Goal: Task Accomplishment & Management: Use online tool/utility

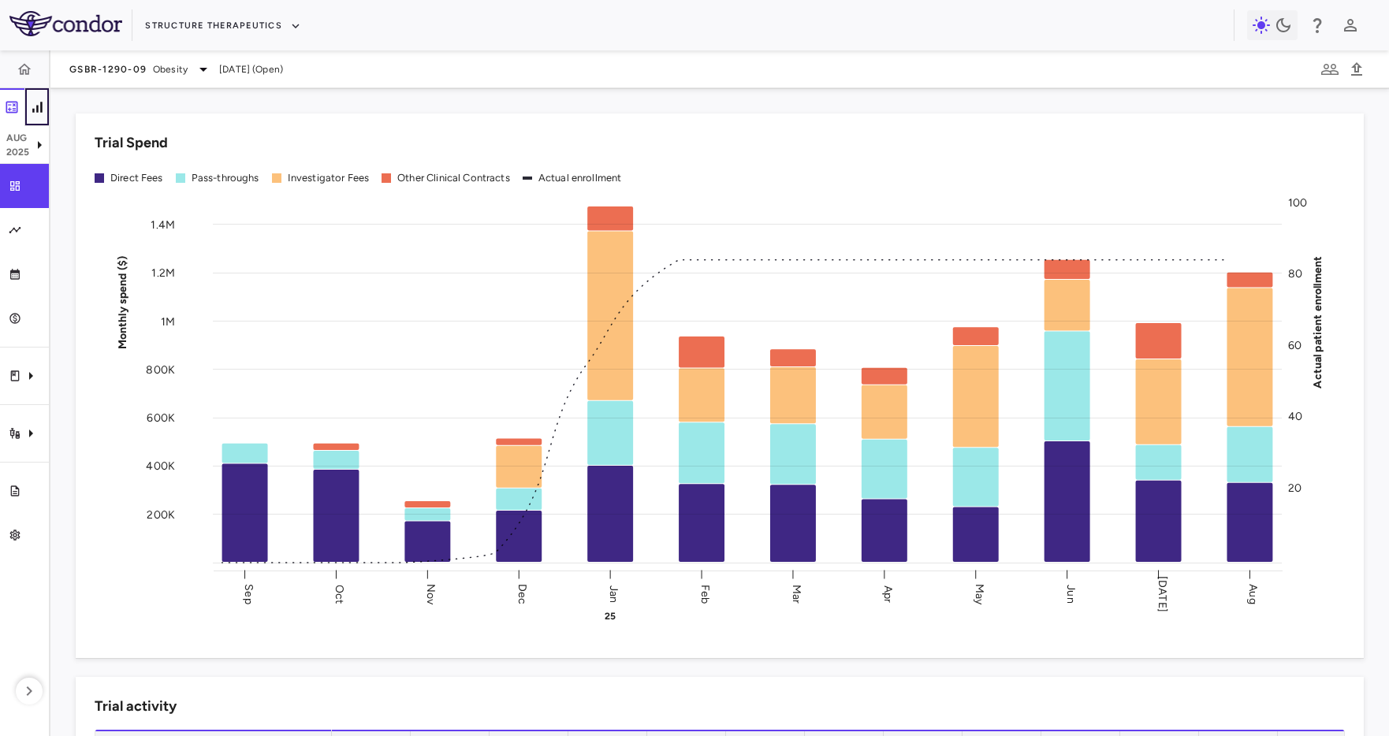
click at [44, 116] on button "button" at bounding box center [36, 107] width 25 height 38
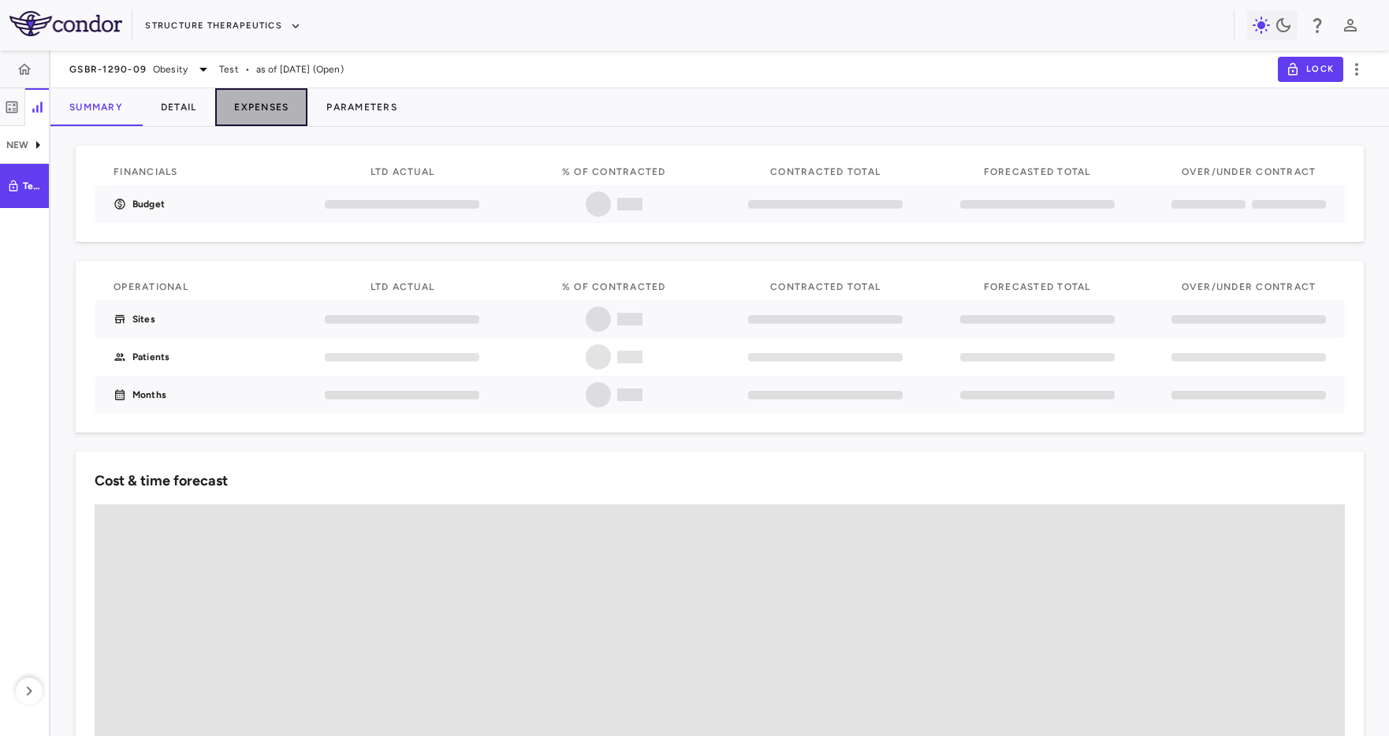
click at [253, 100] on button "Expenses" at bounding box center [261, 107] width 92 height 38
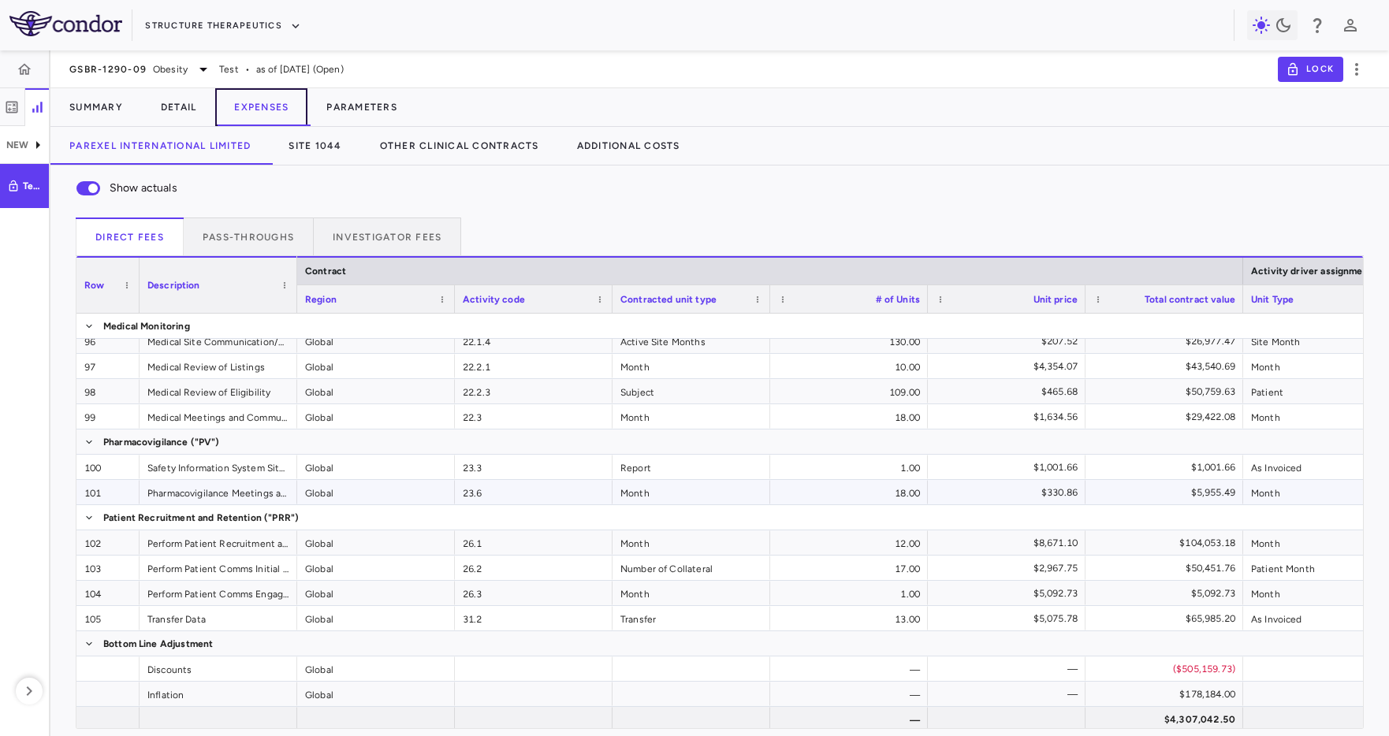
scroll to position [2738, 0]
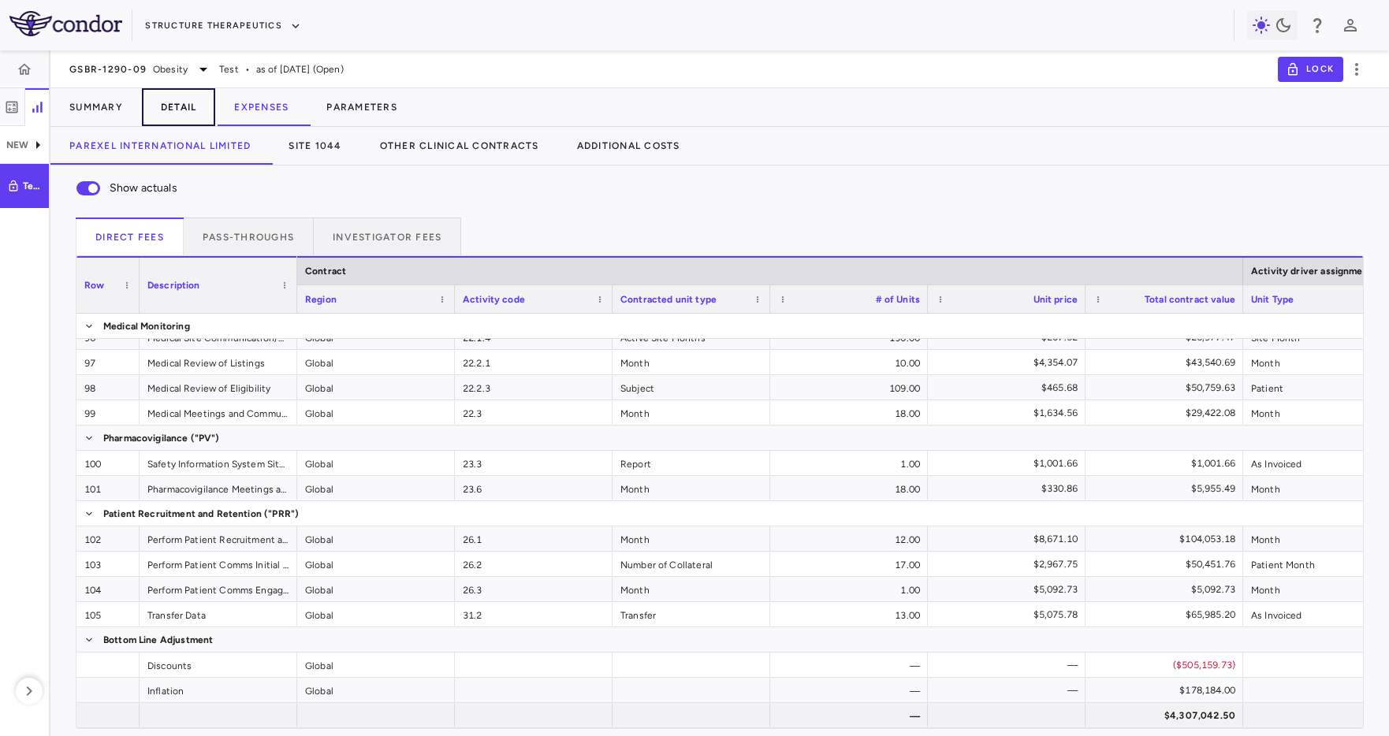
click at [181, 113] on button "Detail" at bounding box center [179, 107] width 74 height 38
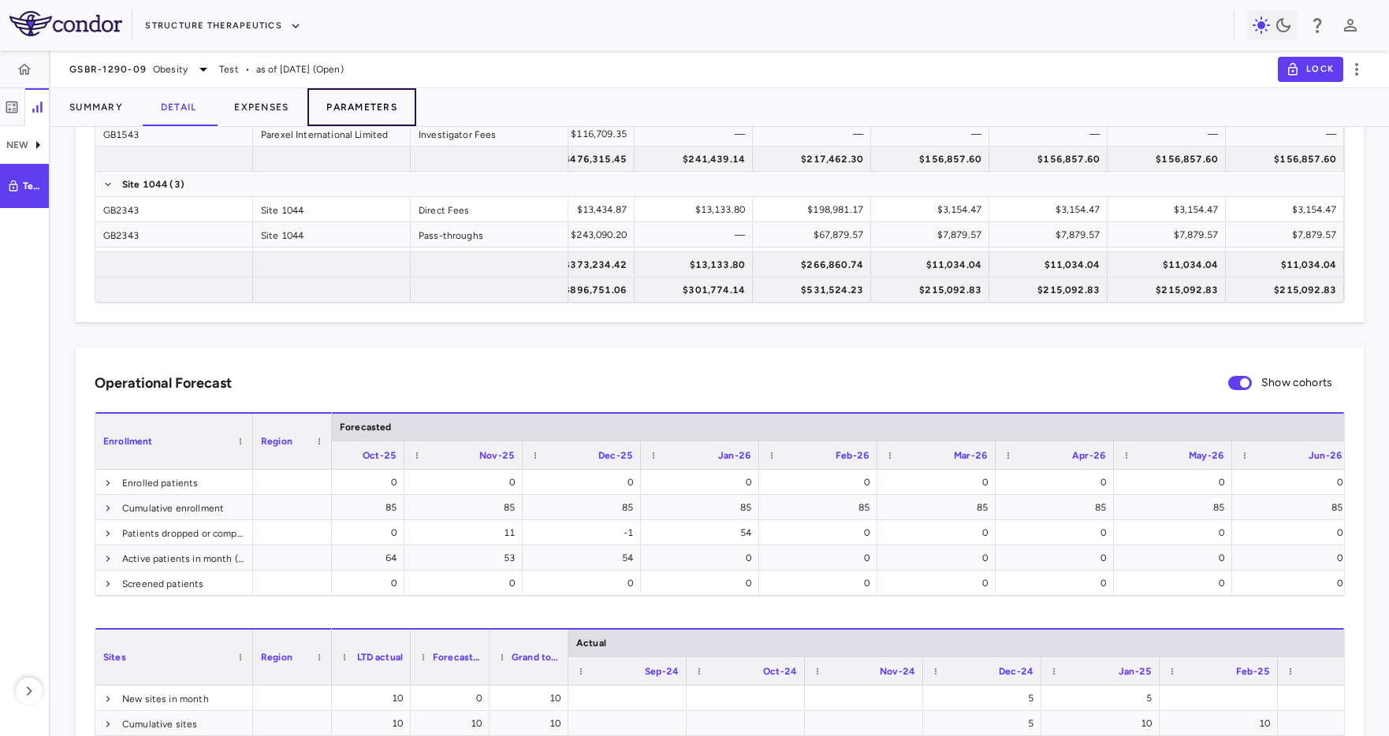
click at [345, 102] on button "Parameters" at bounding box center [361, 107] width 109 height 38
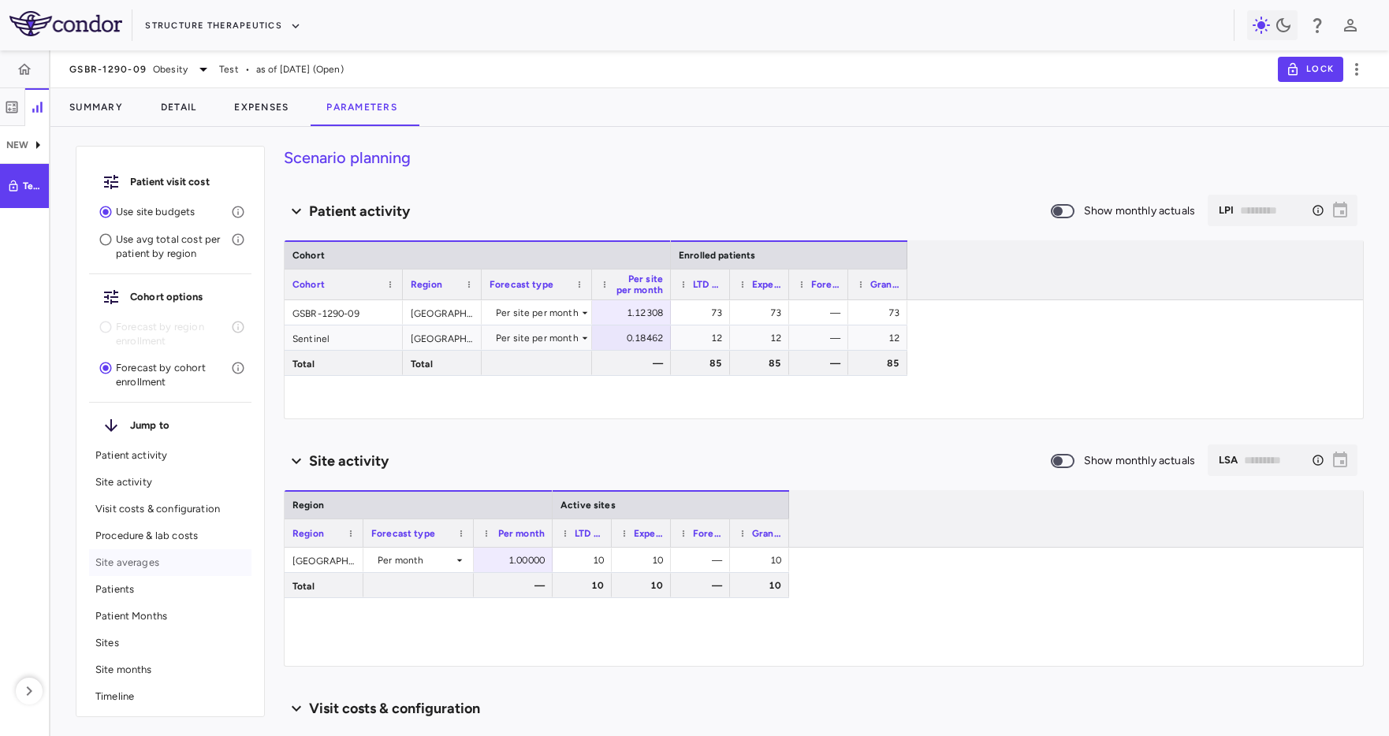
click at [121, 559] on p "Site averages" at bounding box center [170, 563] width 150 height 14
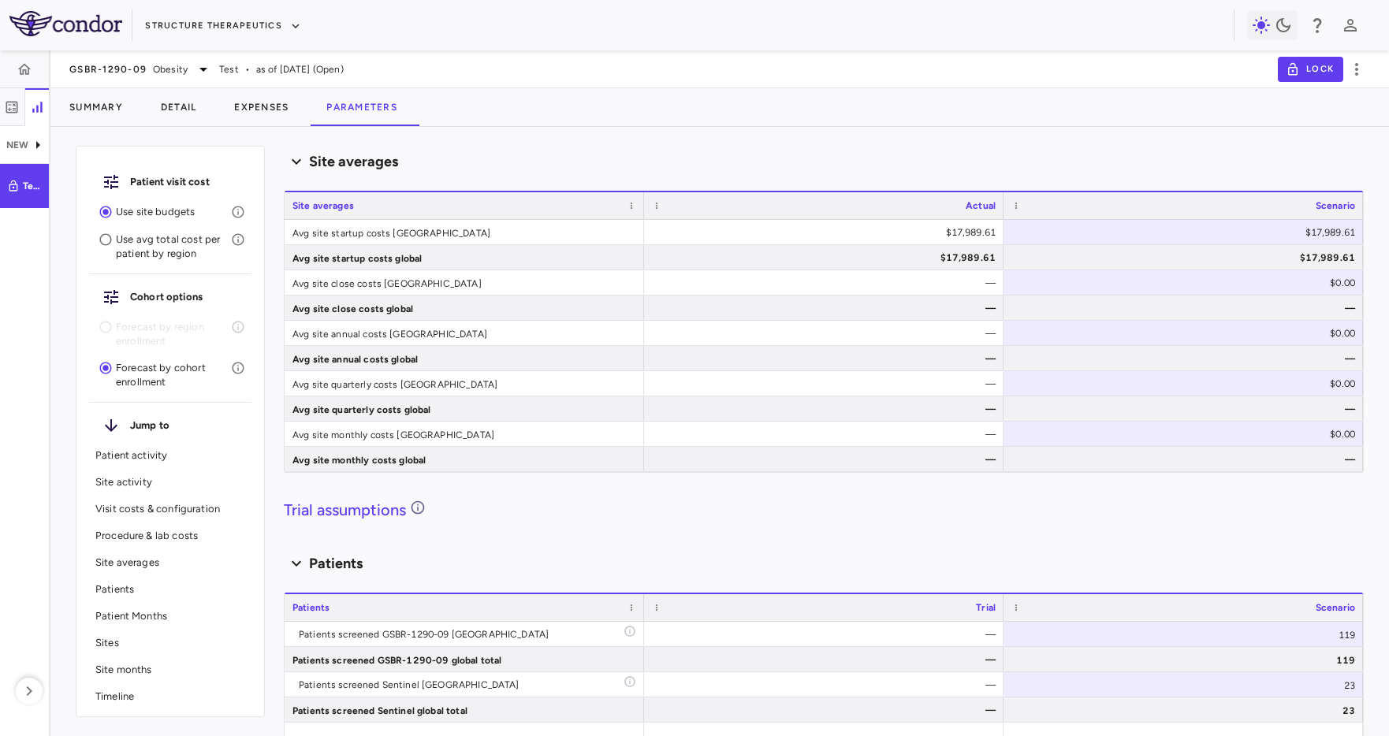
click at [107, 586] on p "Patients" at bounding box center [170, 589] width 150 height 14
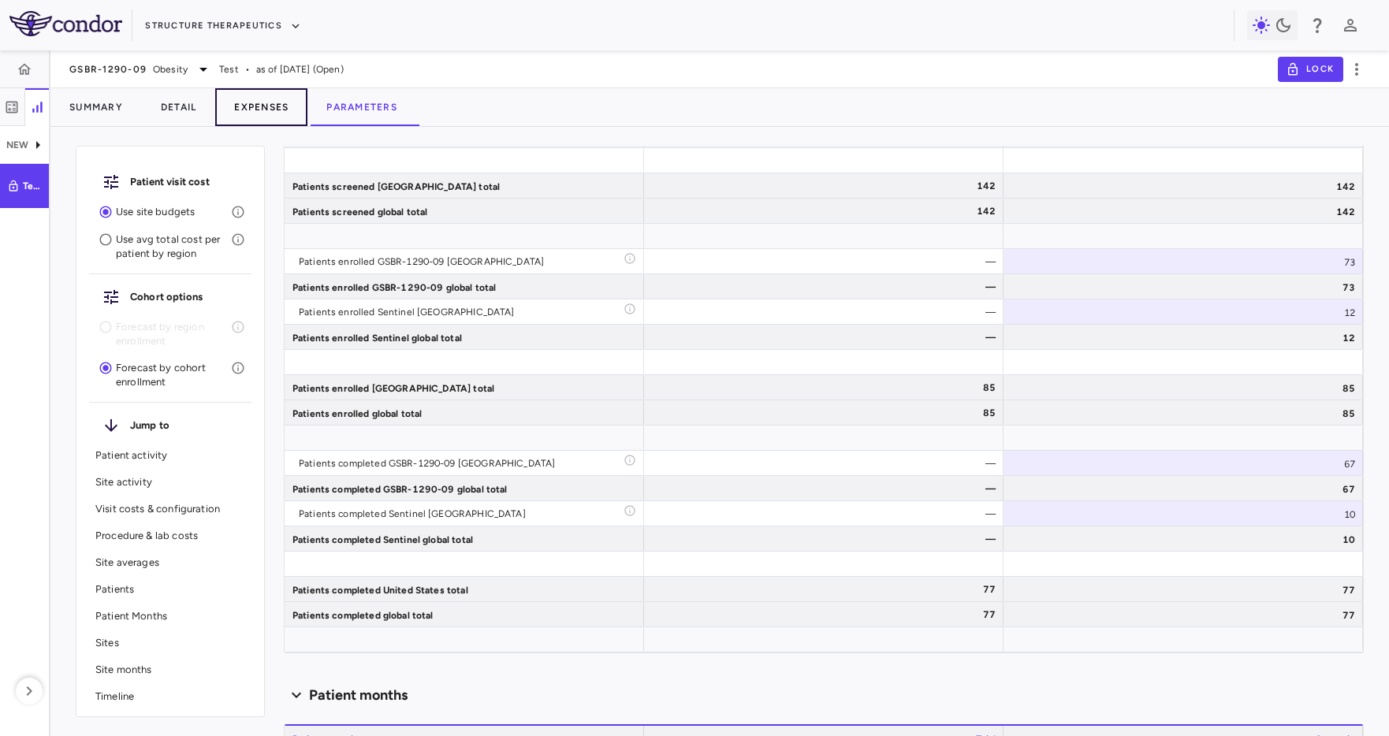
click at [272, 106] on button "Expenses" at bounding box center [261, 107] width 92 height 38
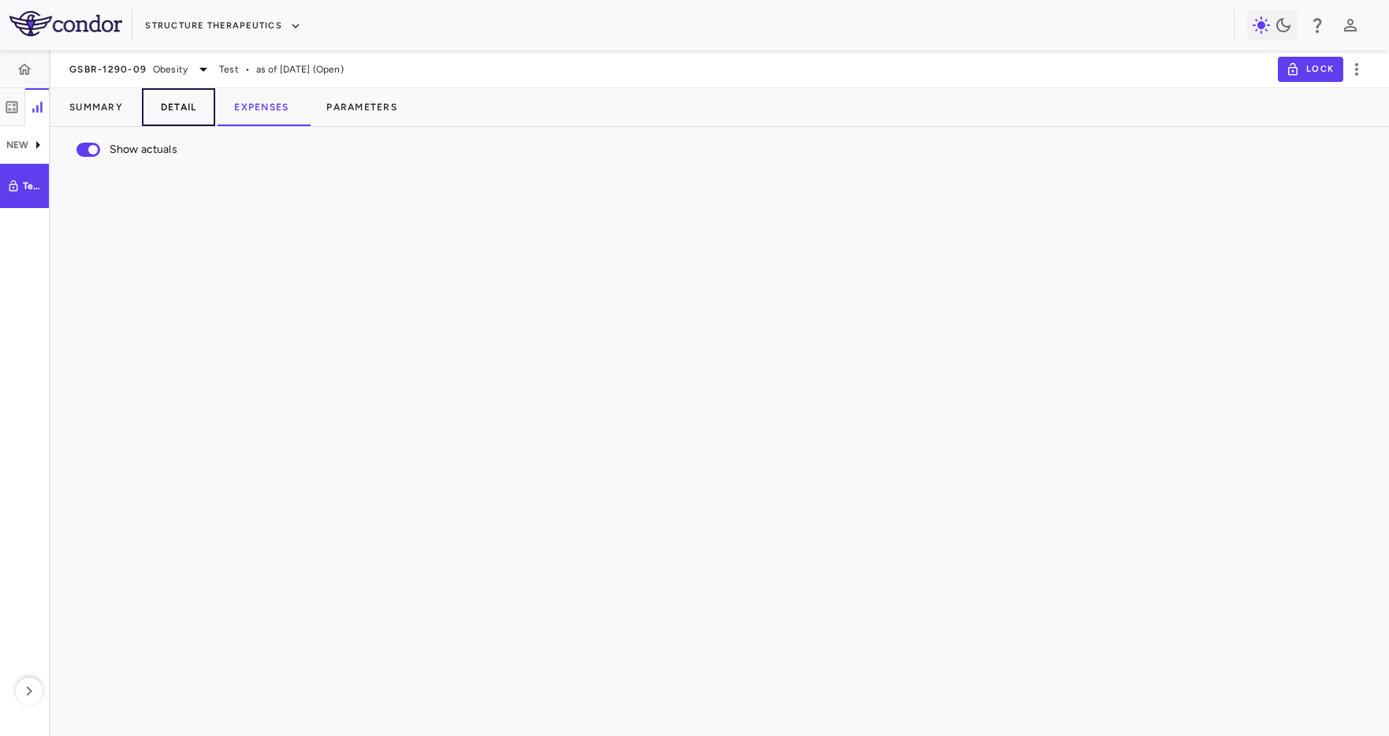
click at [199, 103] on button "Detail" at bounding box center [179, 107] width 74 height 38
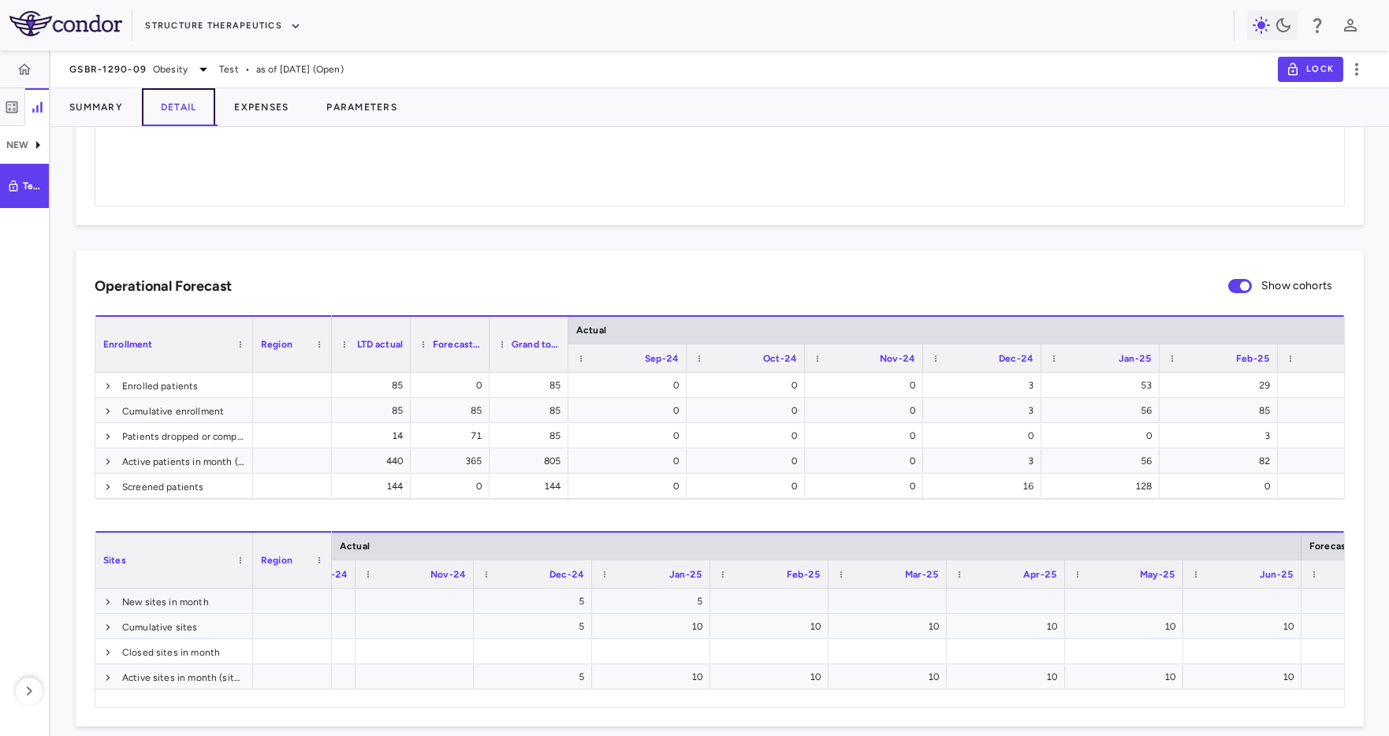
scroll to position [0, 1021]
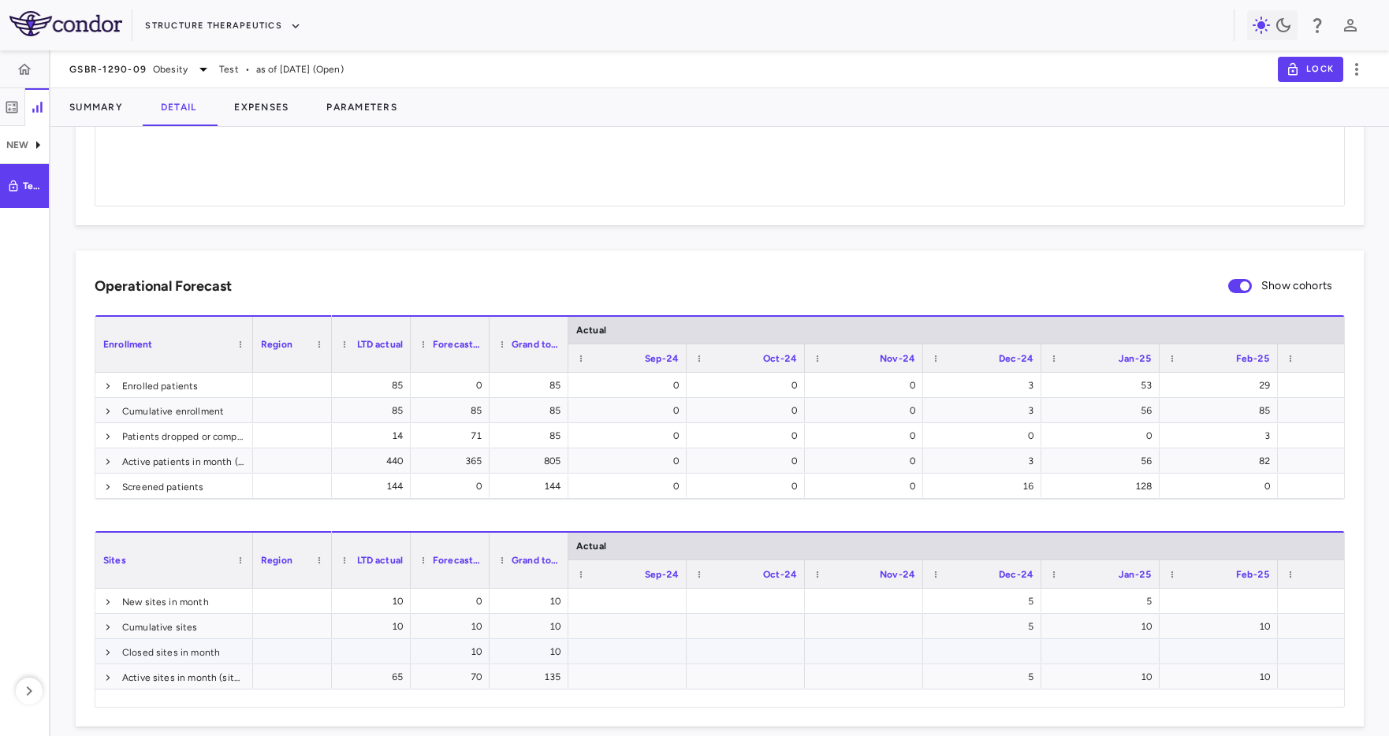
click at [727, 653] on div at bounding box center [745, 651] width 102 height 23
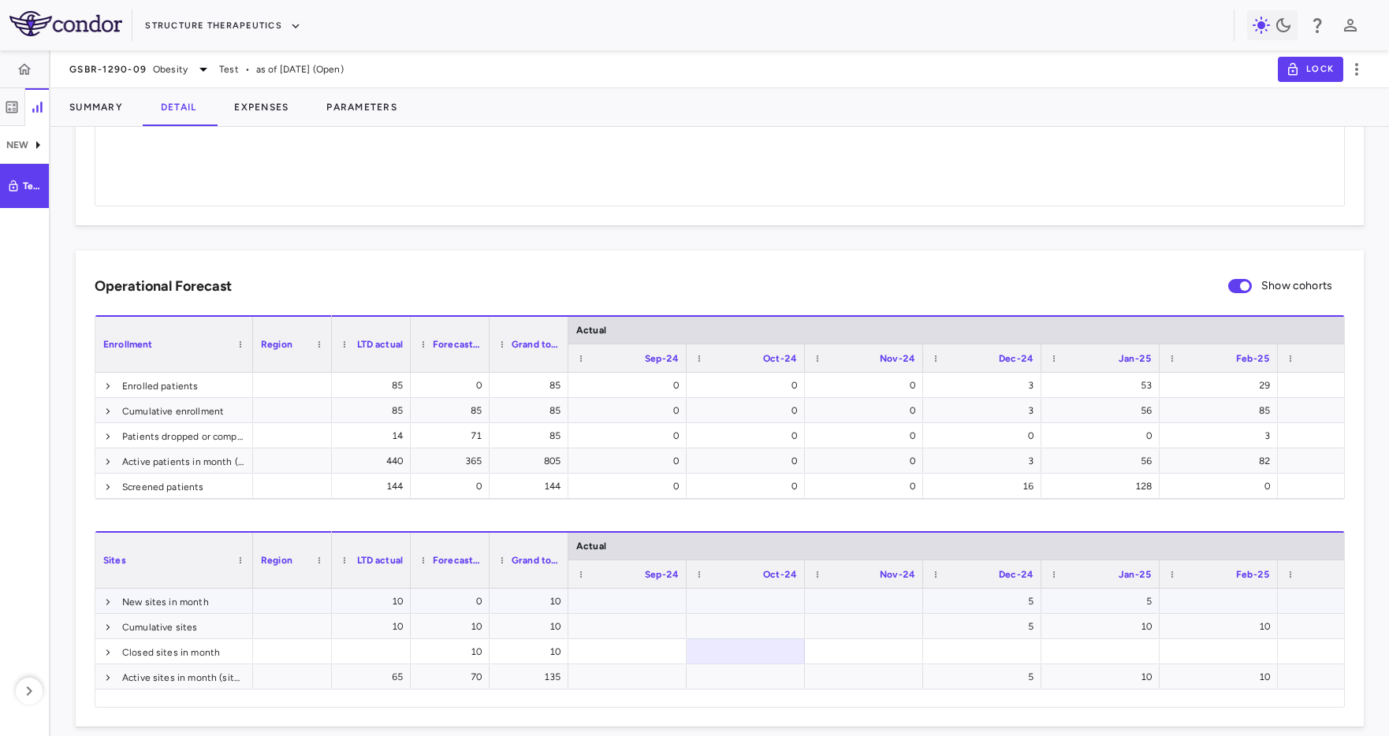
drag, startPoint x: 757, startPoint y: 605, endPoint x: 767, endPoint y: 607, distance: 10.5
click at [759, 605] on div at bounding box center [745, 601] width 102 height 23
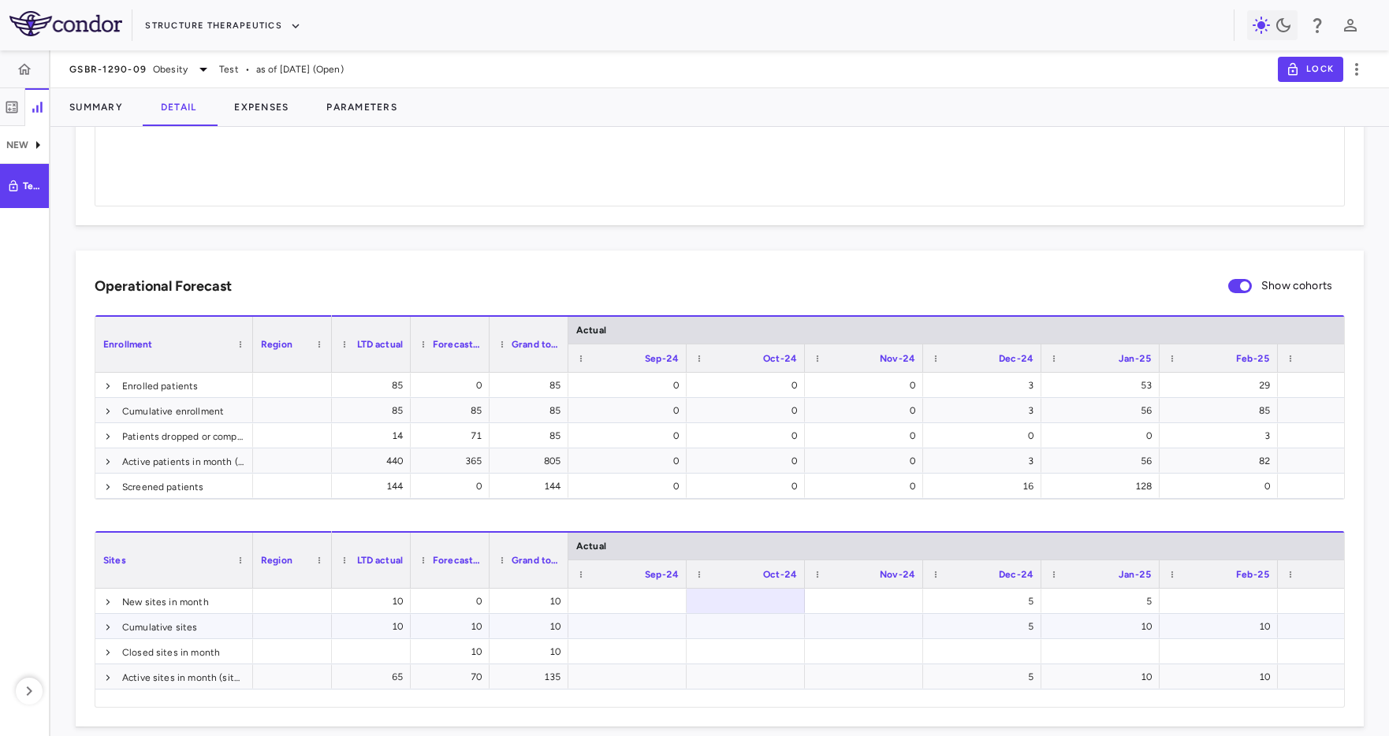
click at [898, 607] on div at bounding box center [864, 601] width 102 height 23
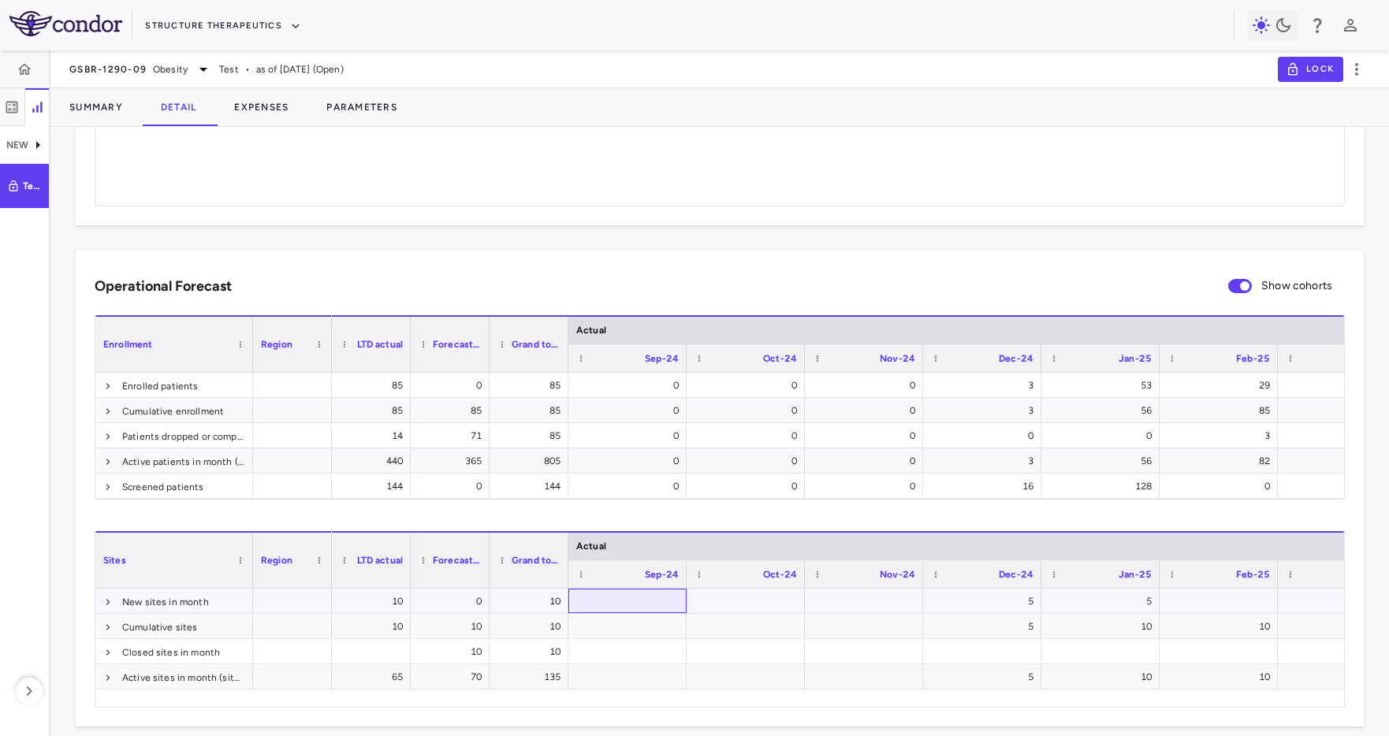
click at [609, 606] on div at bounding box center [627, 601] width 102 height 23
click at [103, 608] on span at bounding box center [107, 602] width 9 height 25
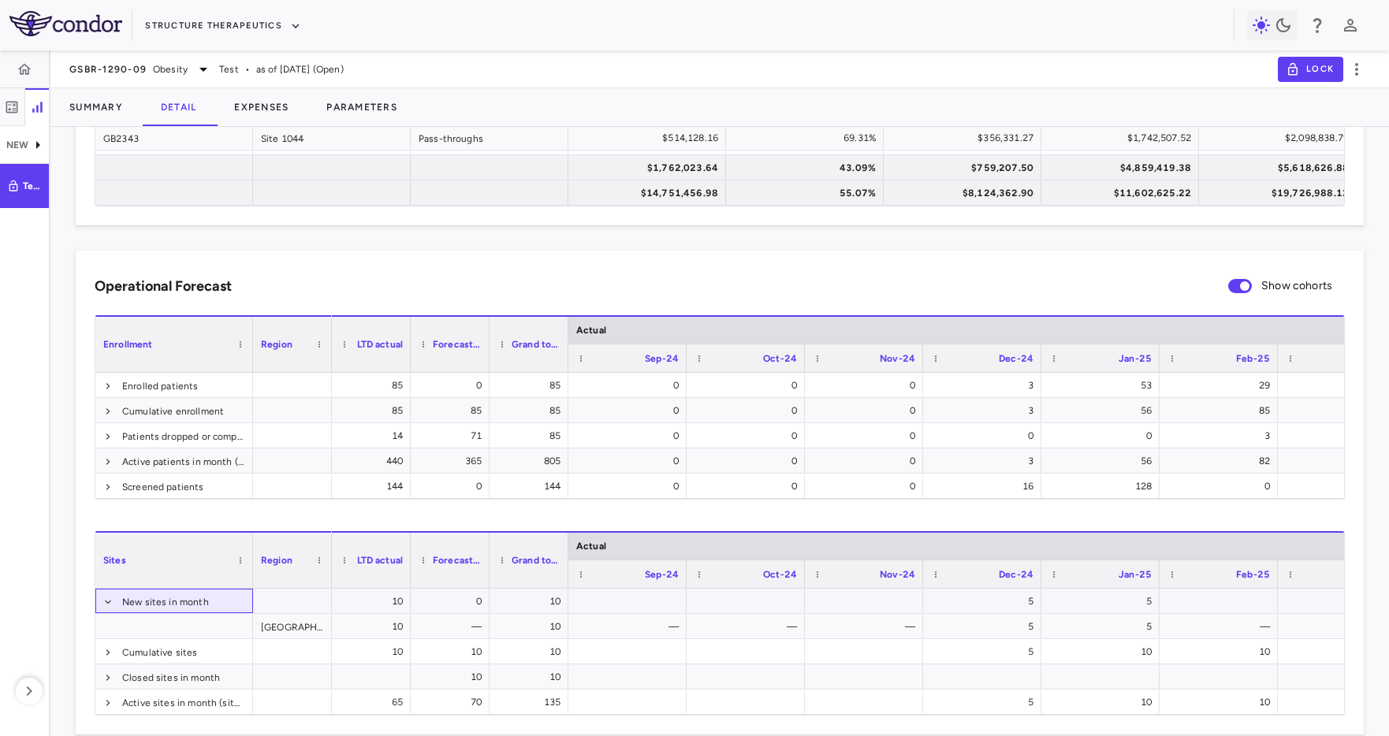
click at [103, 608] on span at bounding box center [107, 602] width 9 height 25
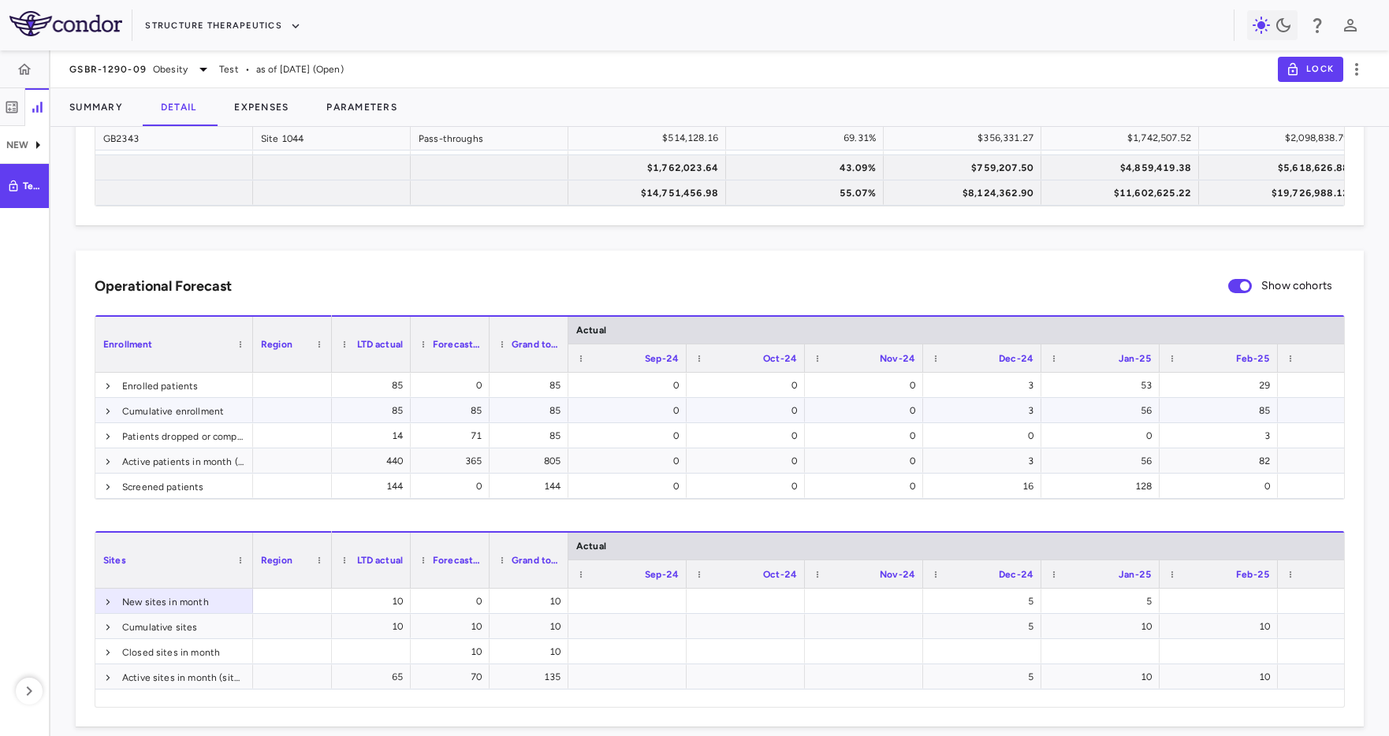
click at [962, 411] on div "3" at bounding box center [985, 410] width 96 height 25
click at [112, 407] on span at bounding box center [107, 411] width 9 height 9
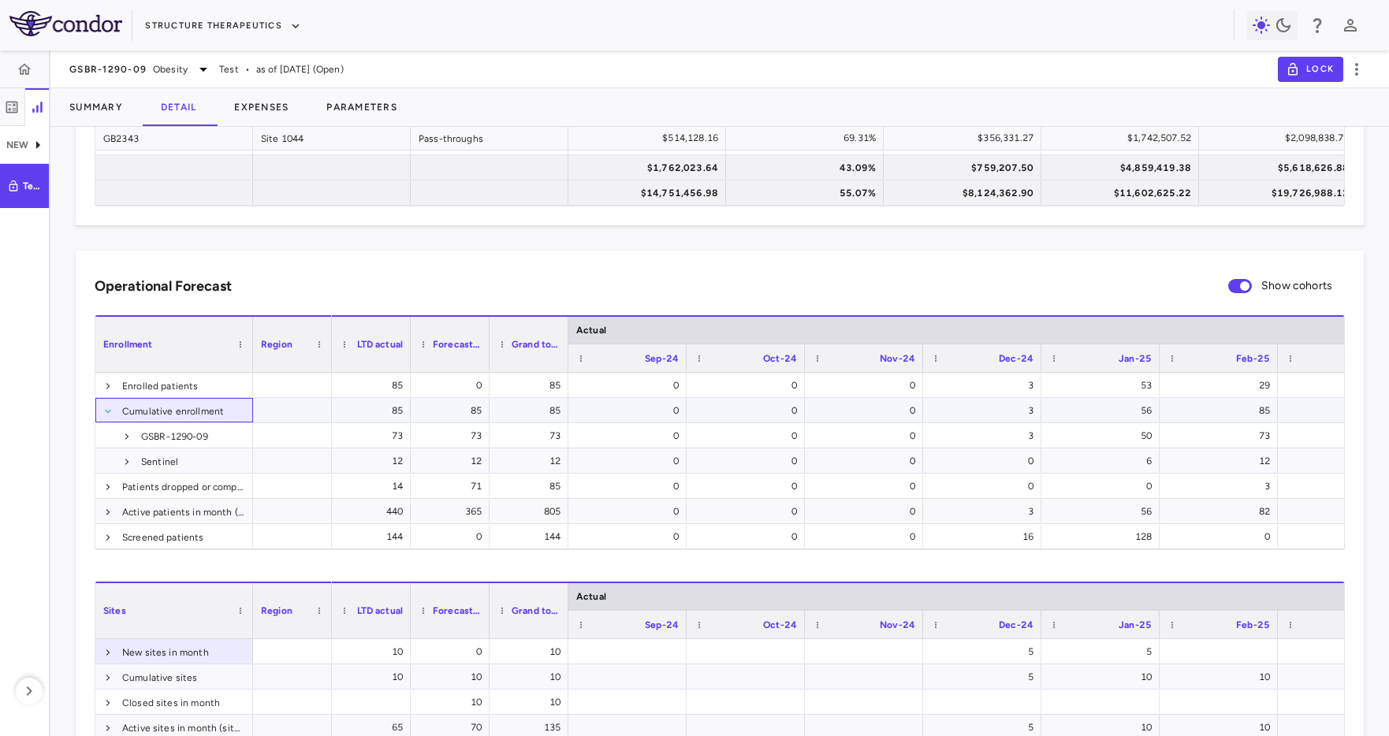
click at [112, 408] on span at bounding box center [107, 411] width 9 height 9
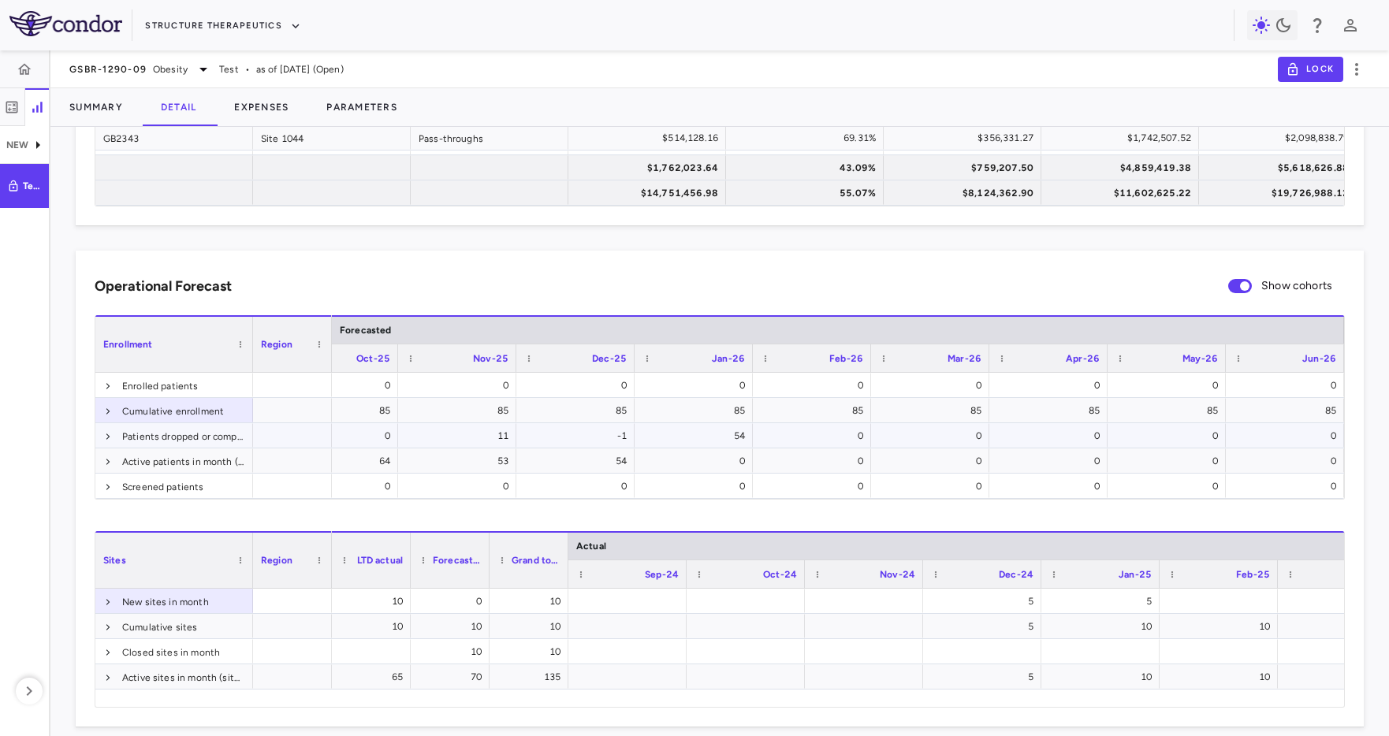
click at [555, 436] on div "-1" at bounding box center [578, 435] width 96 height 25
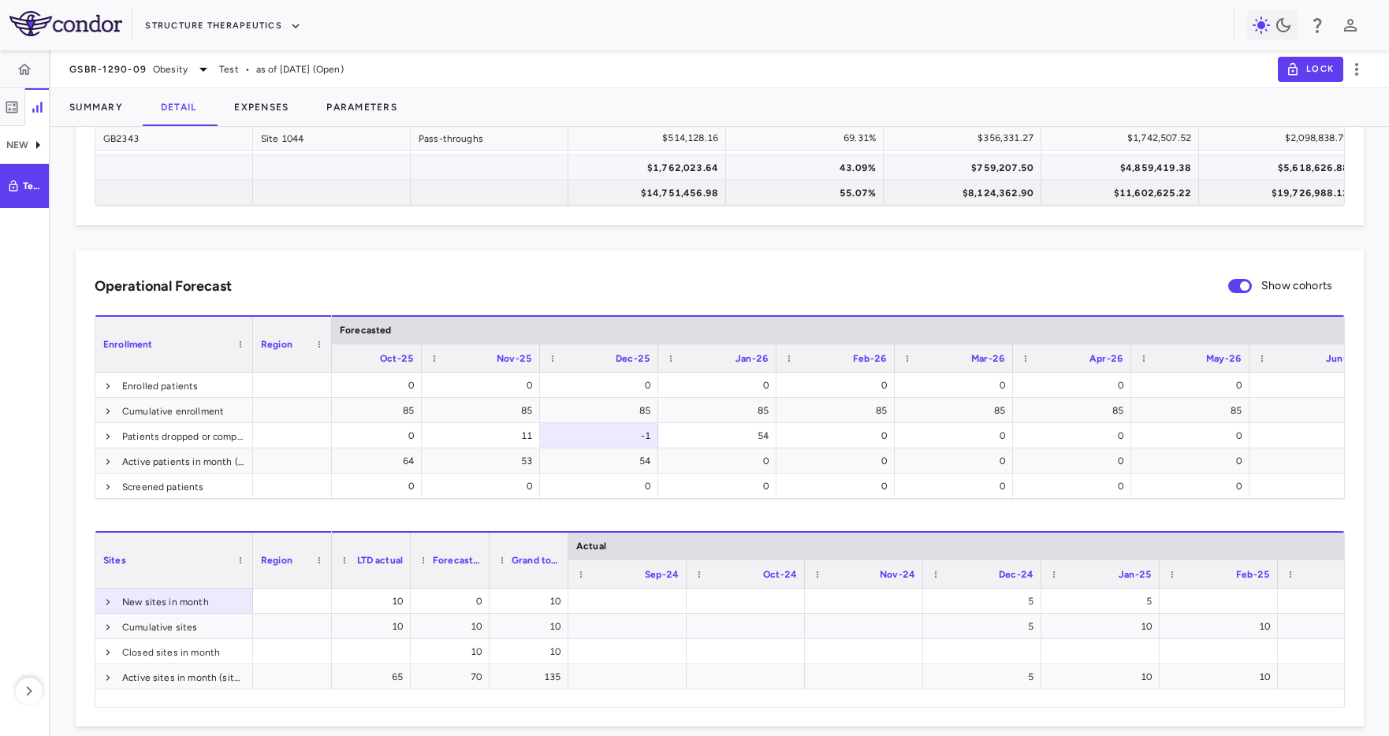
click at [549, 157] on div at bounding box center [490, 167] width 158 height 24
click at [628, 57] on div "GSBR-1290-09 Obesity Test • as of [DATE] (Open) Lock" at bounding box center [719, 69] width 1338 height 38
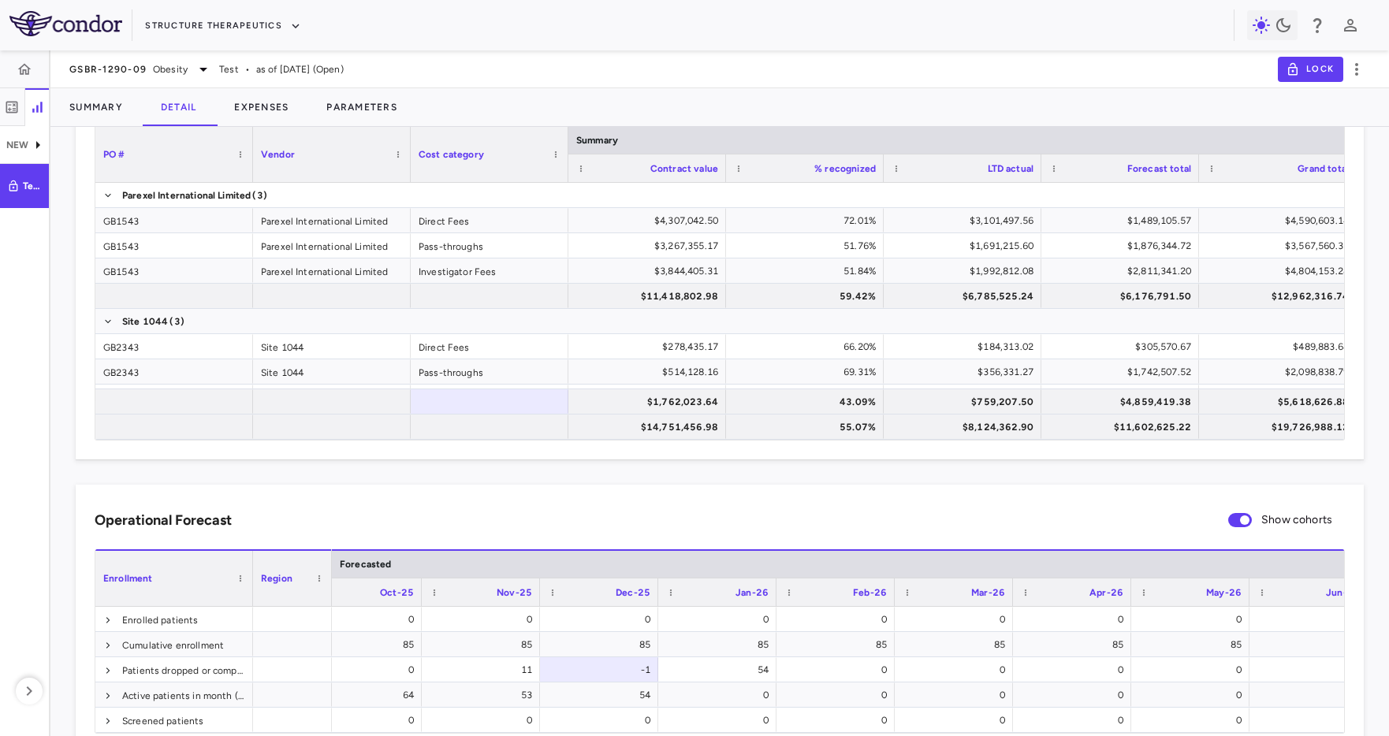
scroll to position [0, 0]
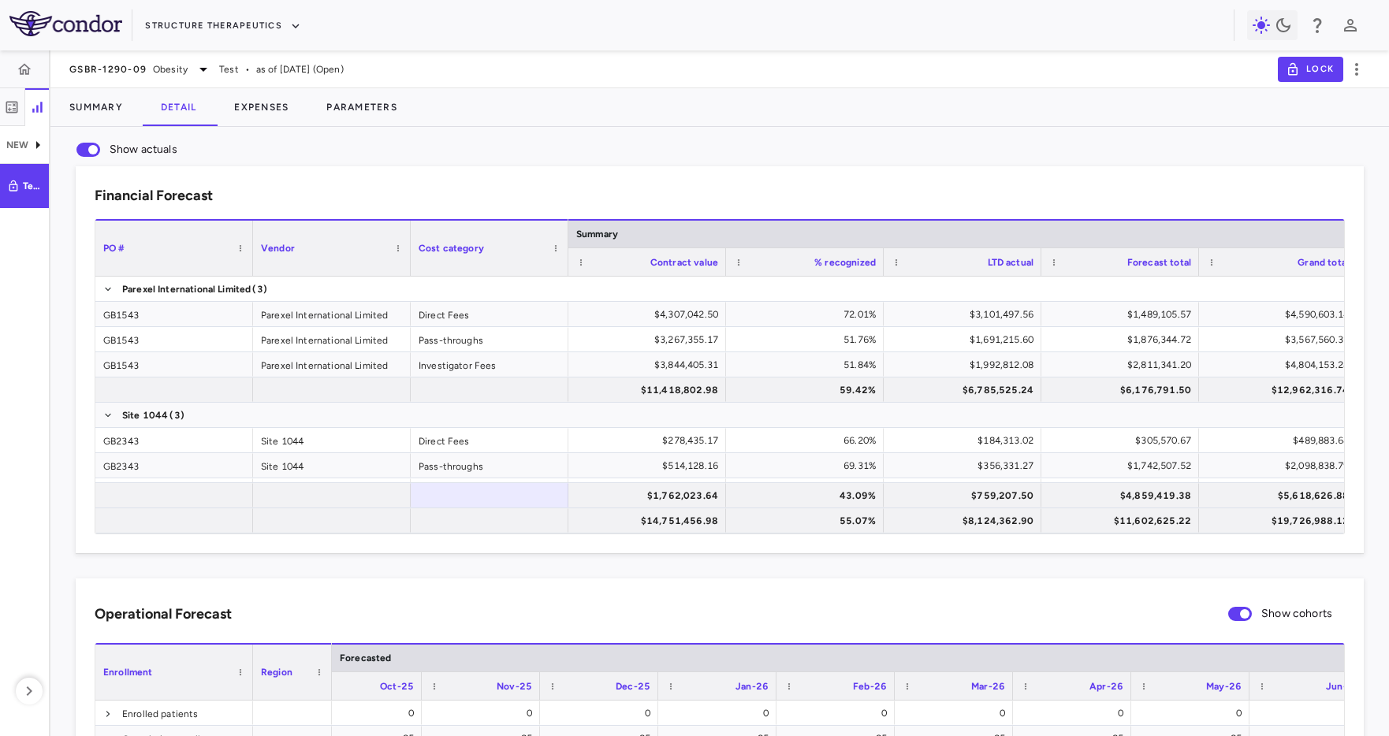
click at [405, 129] on div "Show actuals Financial Forecast Drag here to set column labels PO # Vendor Cost…" at bounding box center [719, 717] width 1338 height 1181
click at [377, 106] on button "Parameters" at bounding box center [361, 107] width 109 height 38
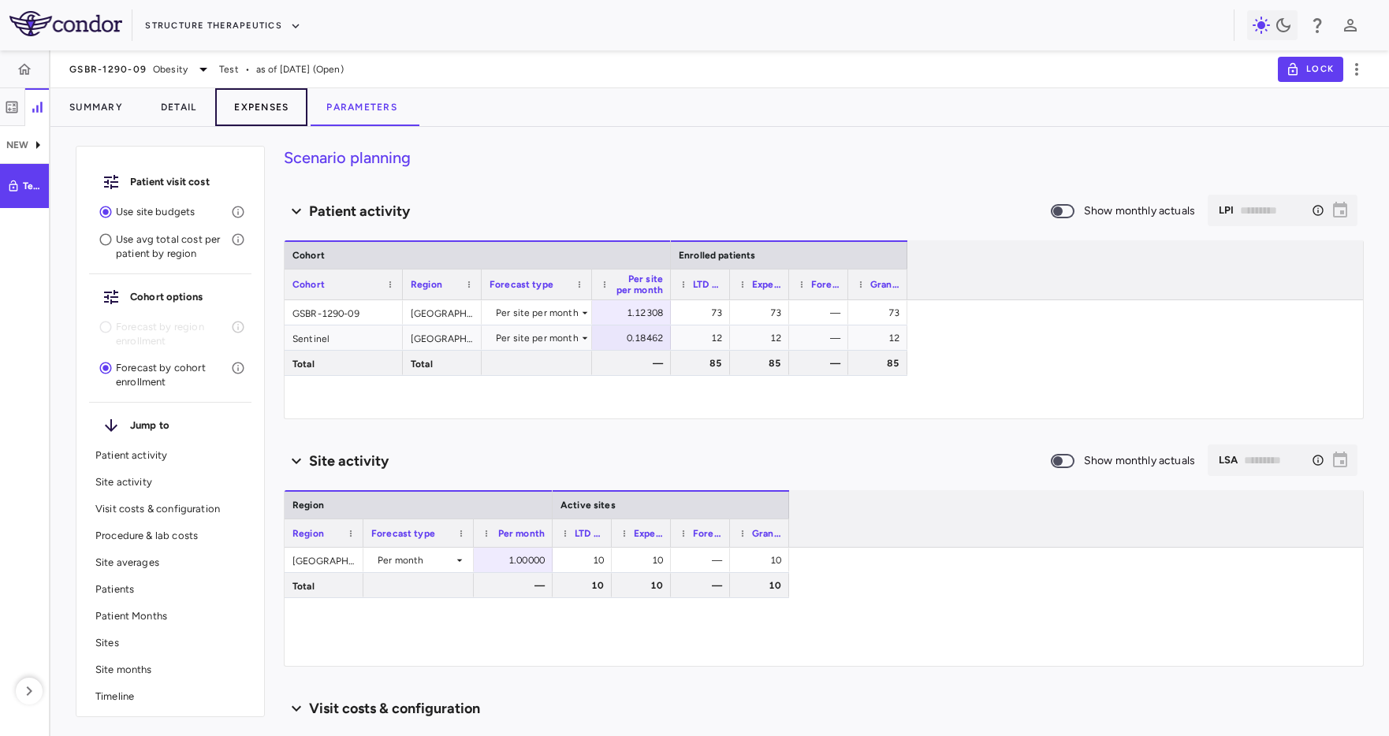
click at [266, 106] on button "Expenses" at bounding box center [261, 107] width 92 height 38
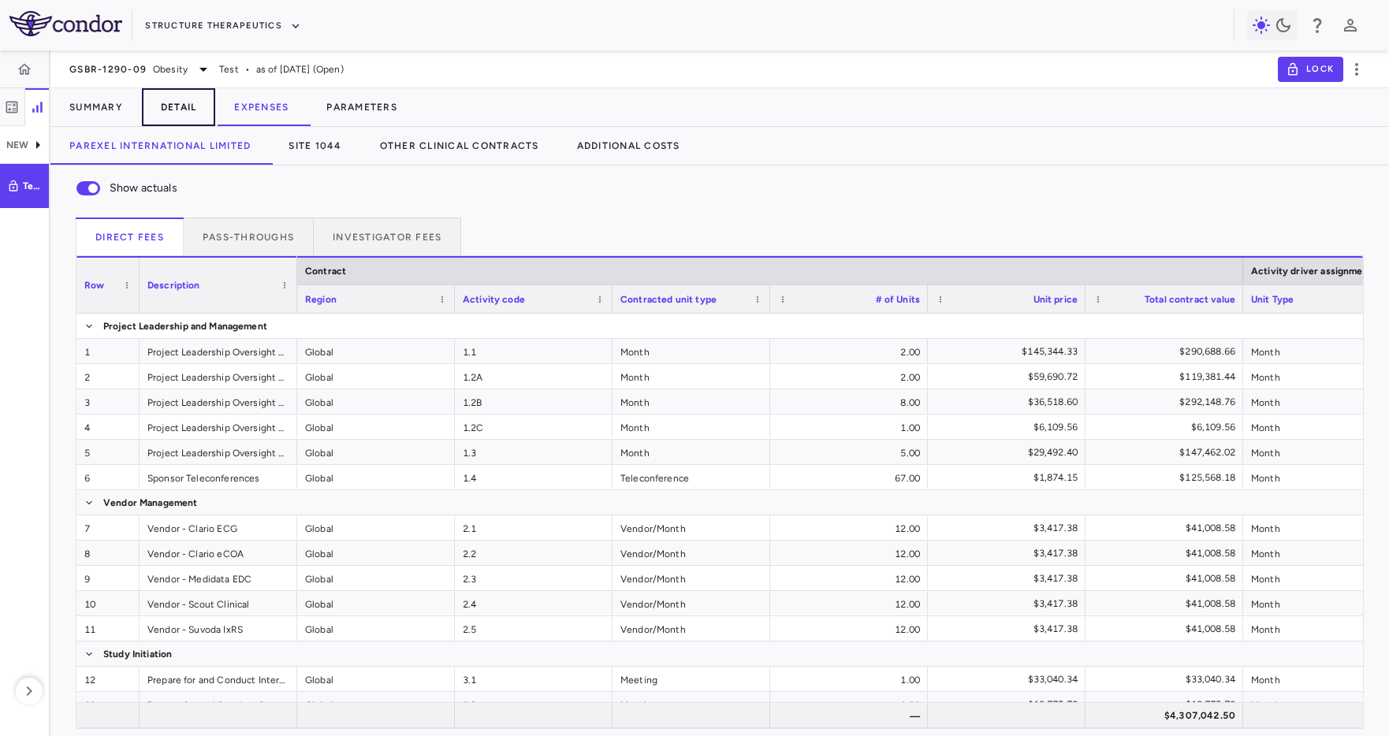
click at [201, 109] on button "Detail" at bounding box center [179, 107] width 74 height 38
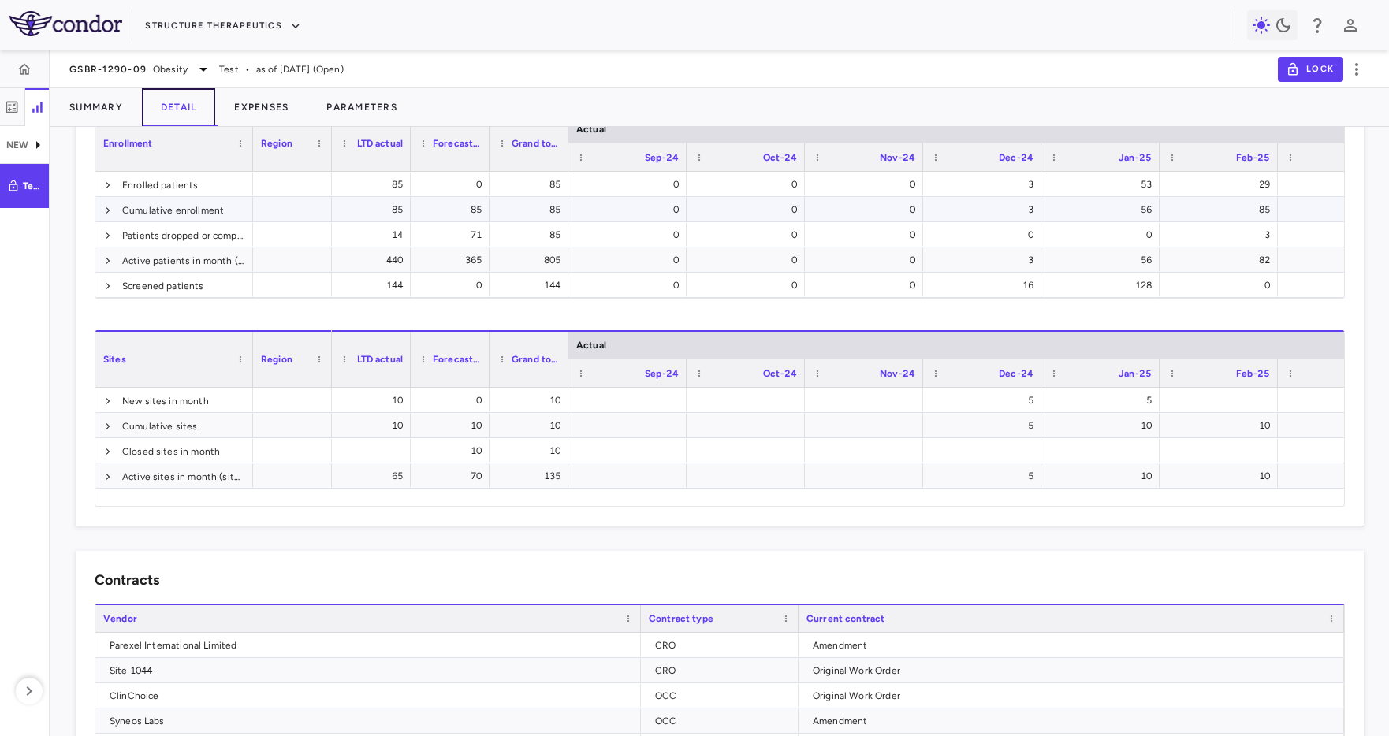
scroll to position [526, 0]
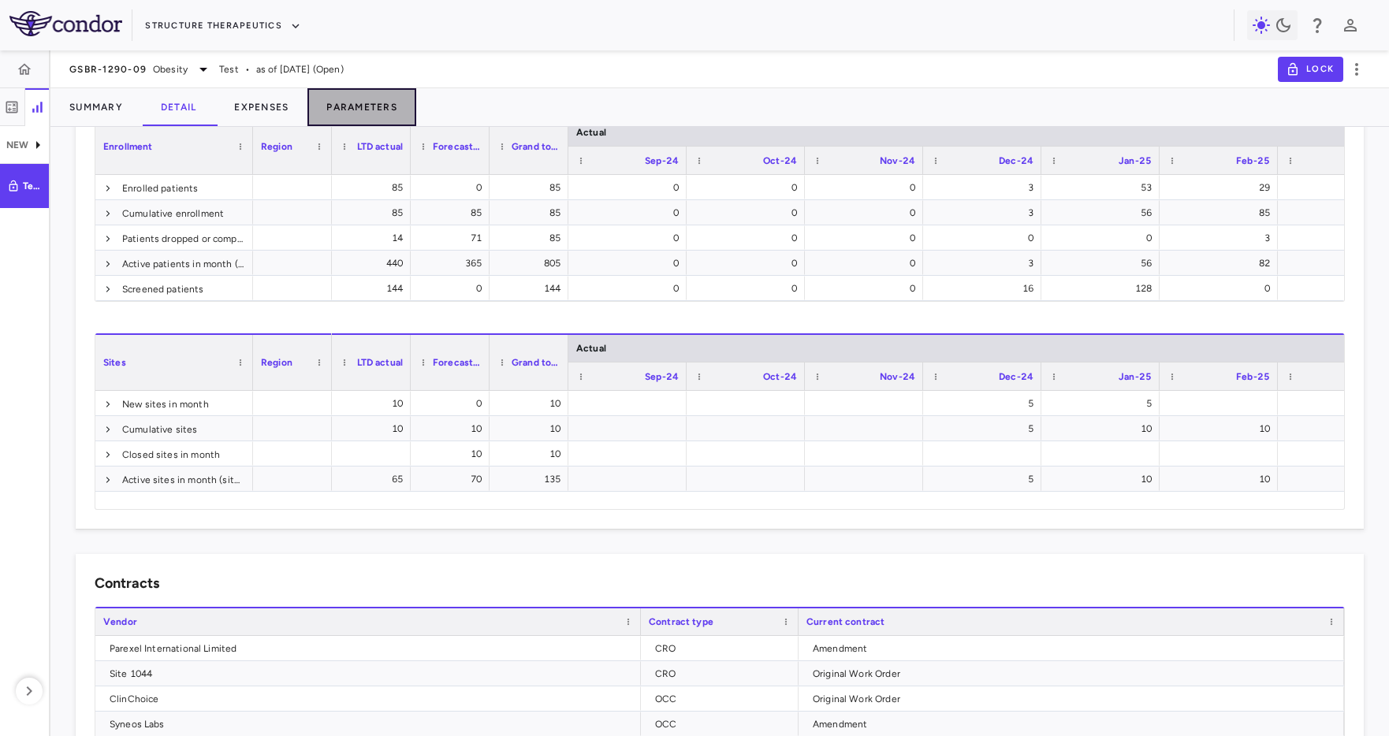
click at [357, 106] on button "Parameters" at bounding box center [361, 107] width 109 height 38
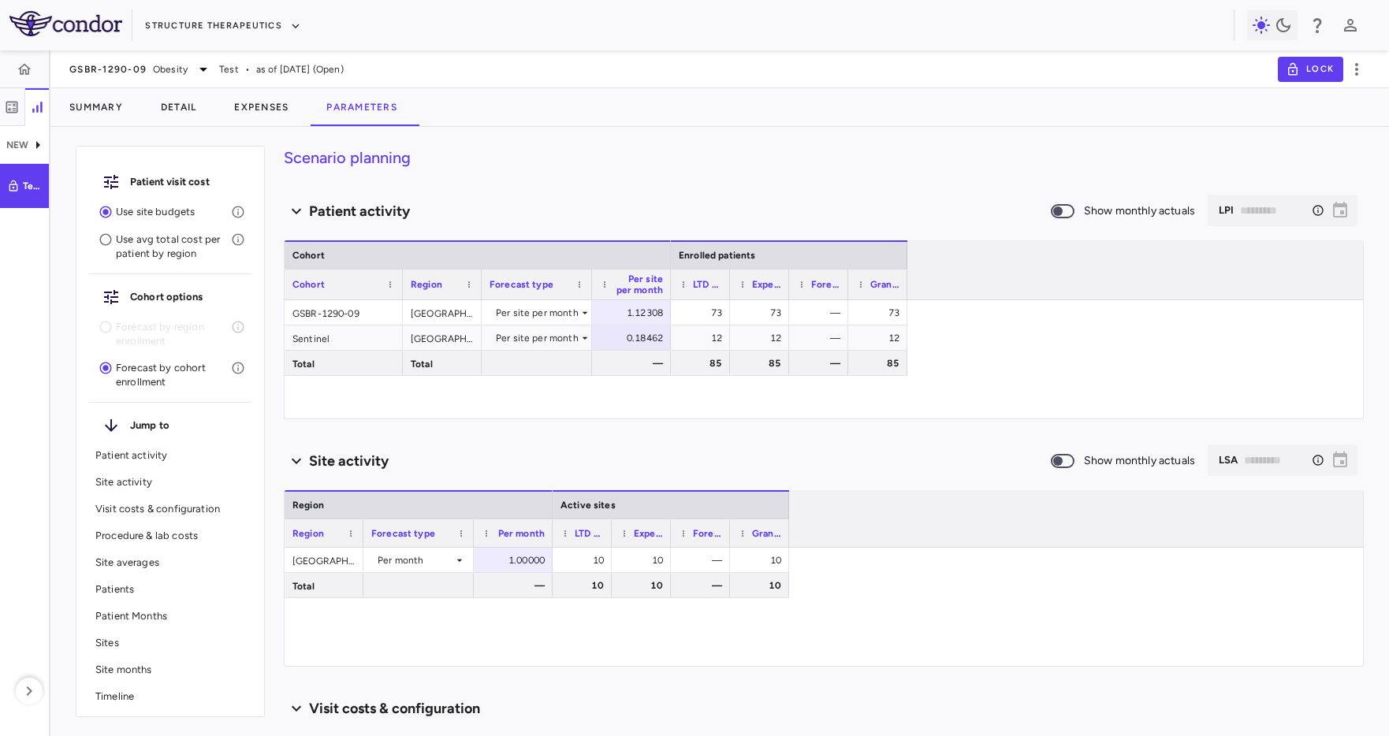
click at [143, 590] on p "Patients" at bounding box center [170, 589] width 150 height 14
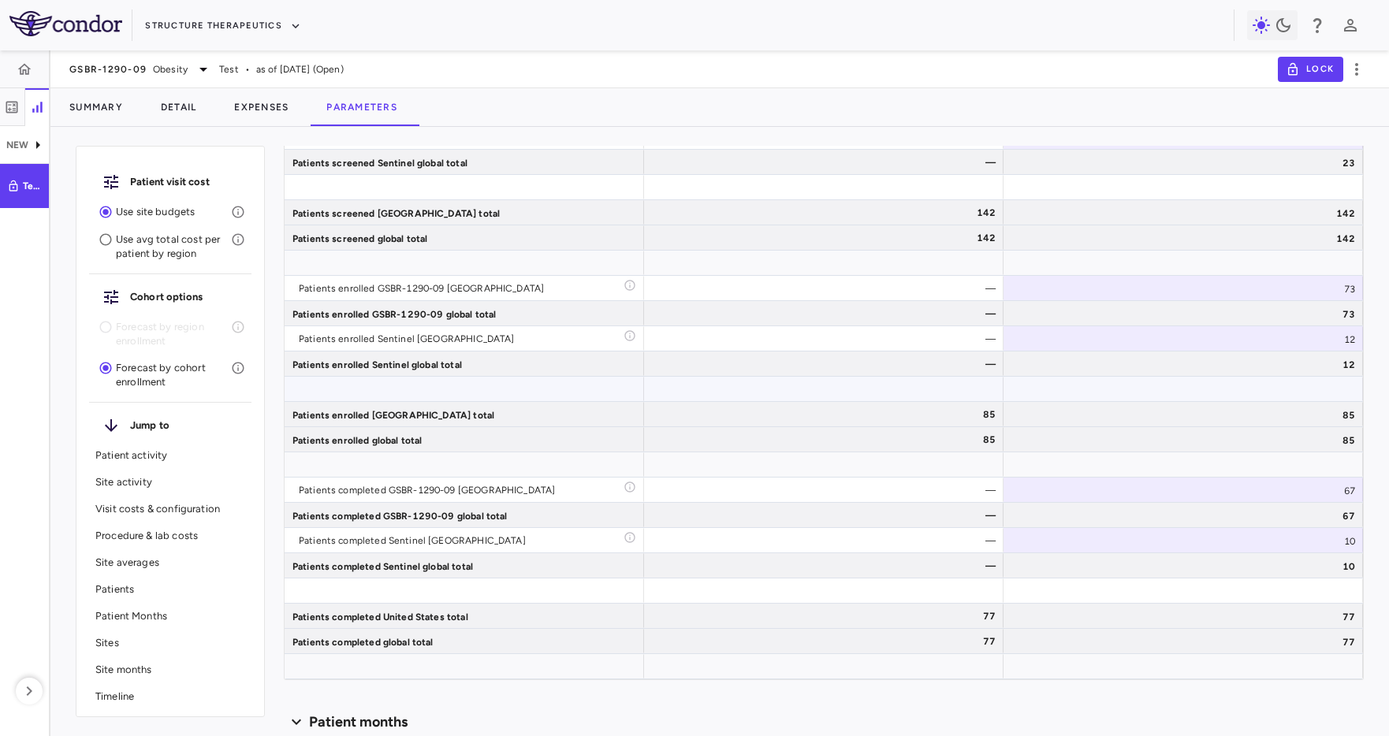
scroll to position [2001, 0]
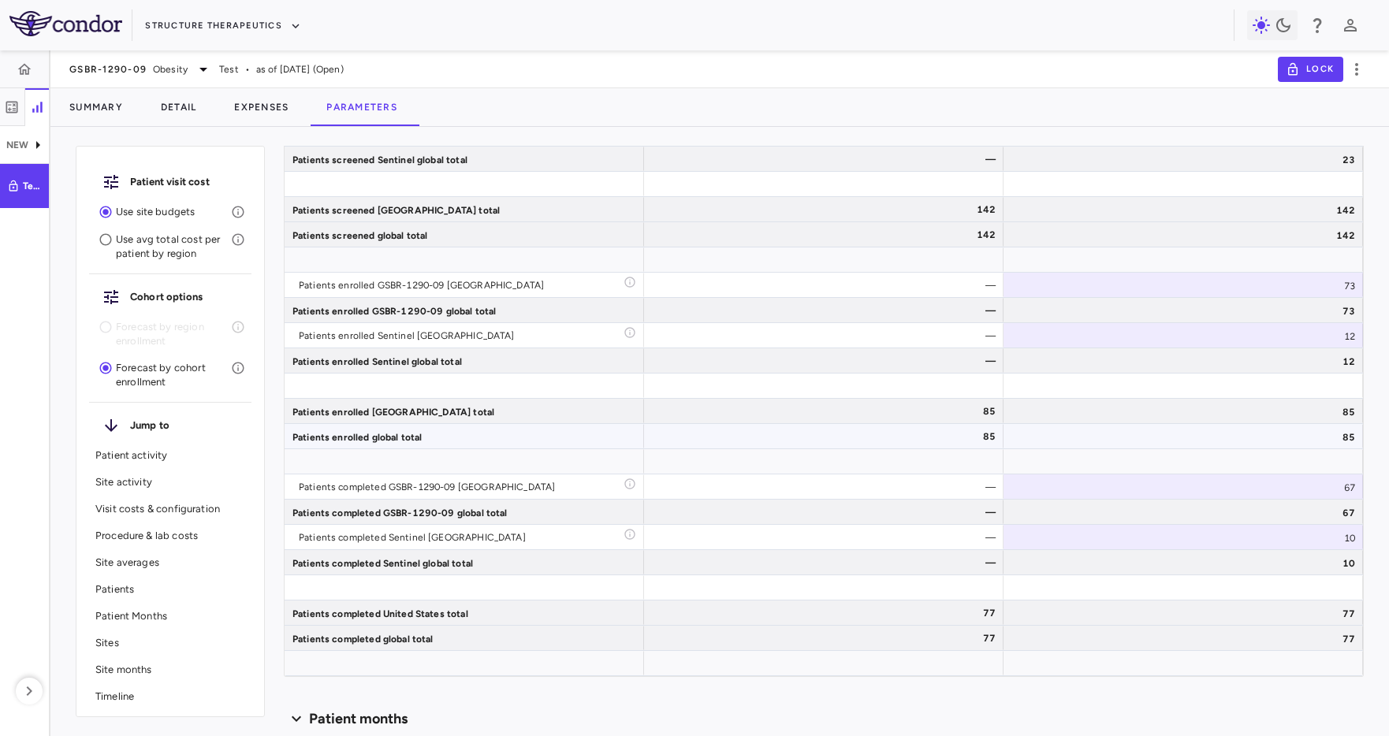
click at [1036, 445] on div "85" at bounding box center [1182, 436] width 359 height 24
